Goal: Use online tool/utility: Utilize a website feature to perform a specific function

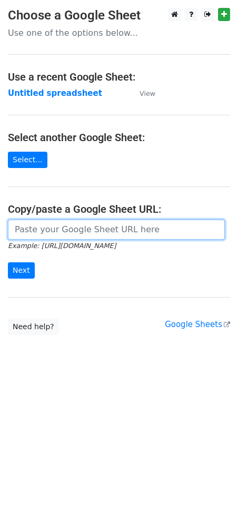
click at [55, 230] on input "url" at bounding box center [116, 230] width 217 height 20
paste input "[URL][DOMAIN_NAME]"
type input "https://docs.google.com/spreadsheets/d/1NtCWQtMcVBNWmPKGjWEPP9sWdpPhM8Qdu8ghAxU…"
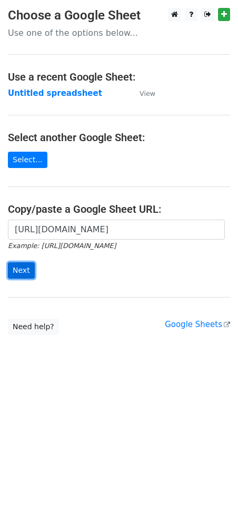
click at [22, 265] on input "Next" at bounding box center [21, 270] width 27 height 16
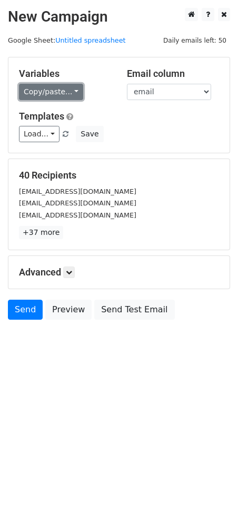
click at [57, 93] on link "Copy/paste..." at bounding box center [51, 92] width 64 height 16
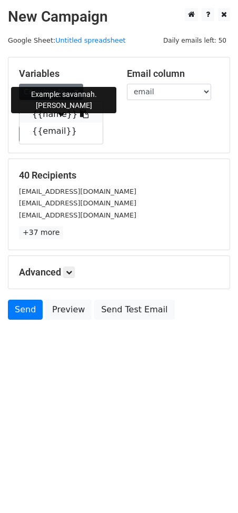
click at [80, 111] on icon at bounding box center [84, 114] width 8 height 8
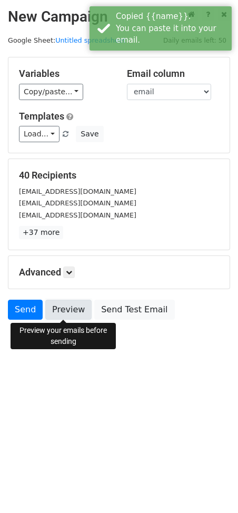
click at [74, 308] on link "Preview" at bounding box center [68, 310] width 46 height 20
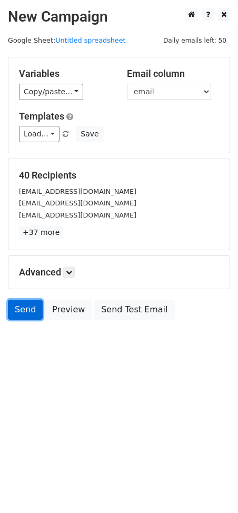
click at [17, 307] on link "Send" at bounding box center [25, 310] width 35 height 20
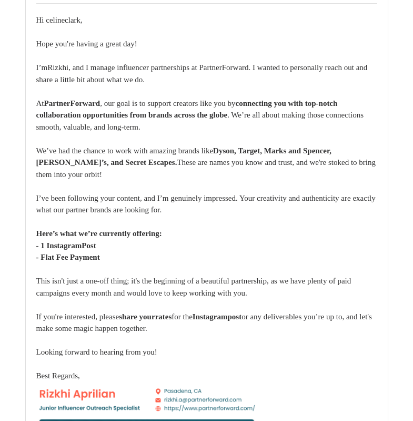
scroll to position [27302, 0]
